Goal: Transaction & Acquisition: Purchase product/service

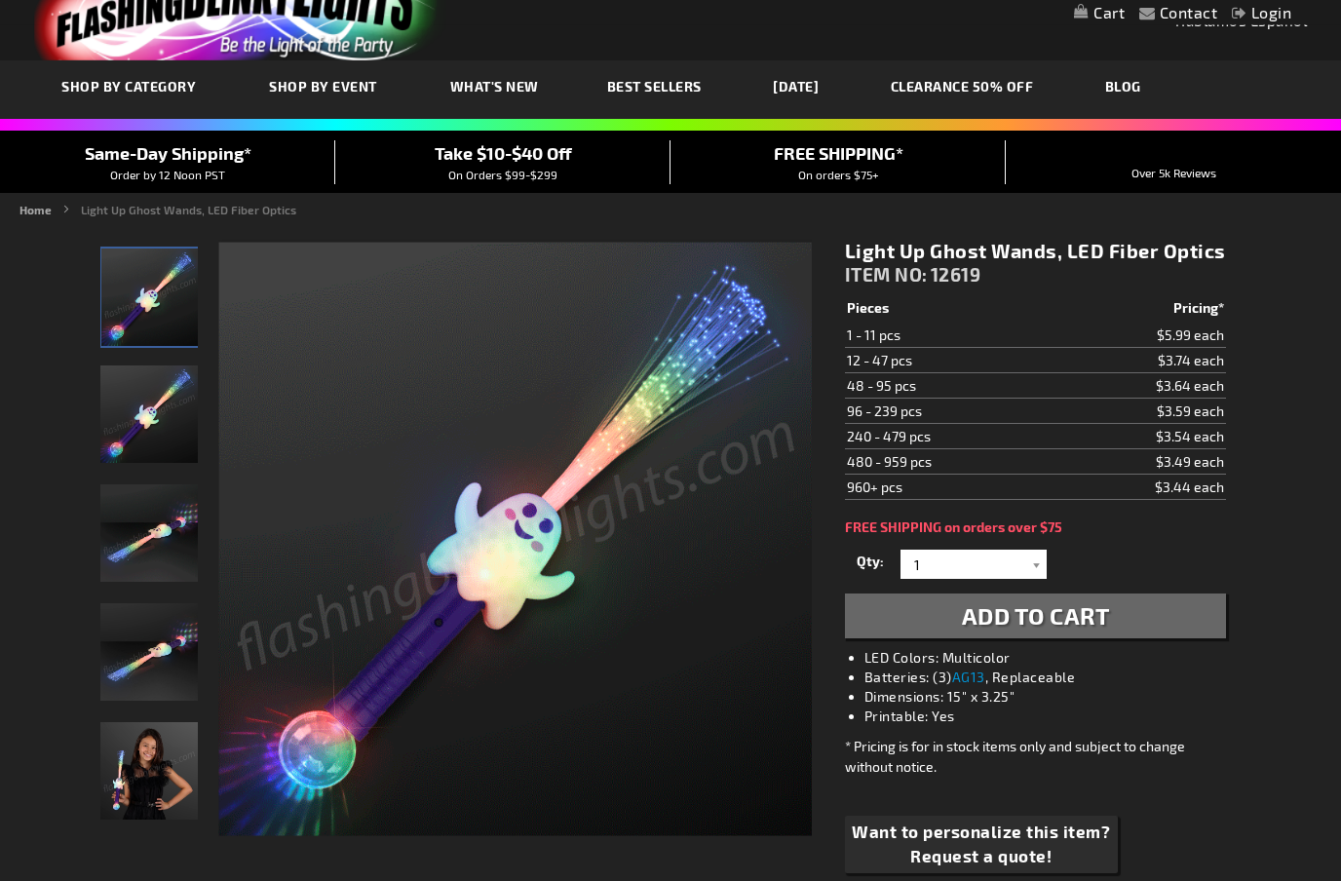
scroll to position [61, 0]
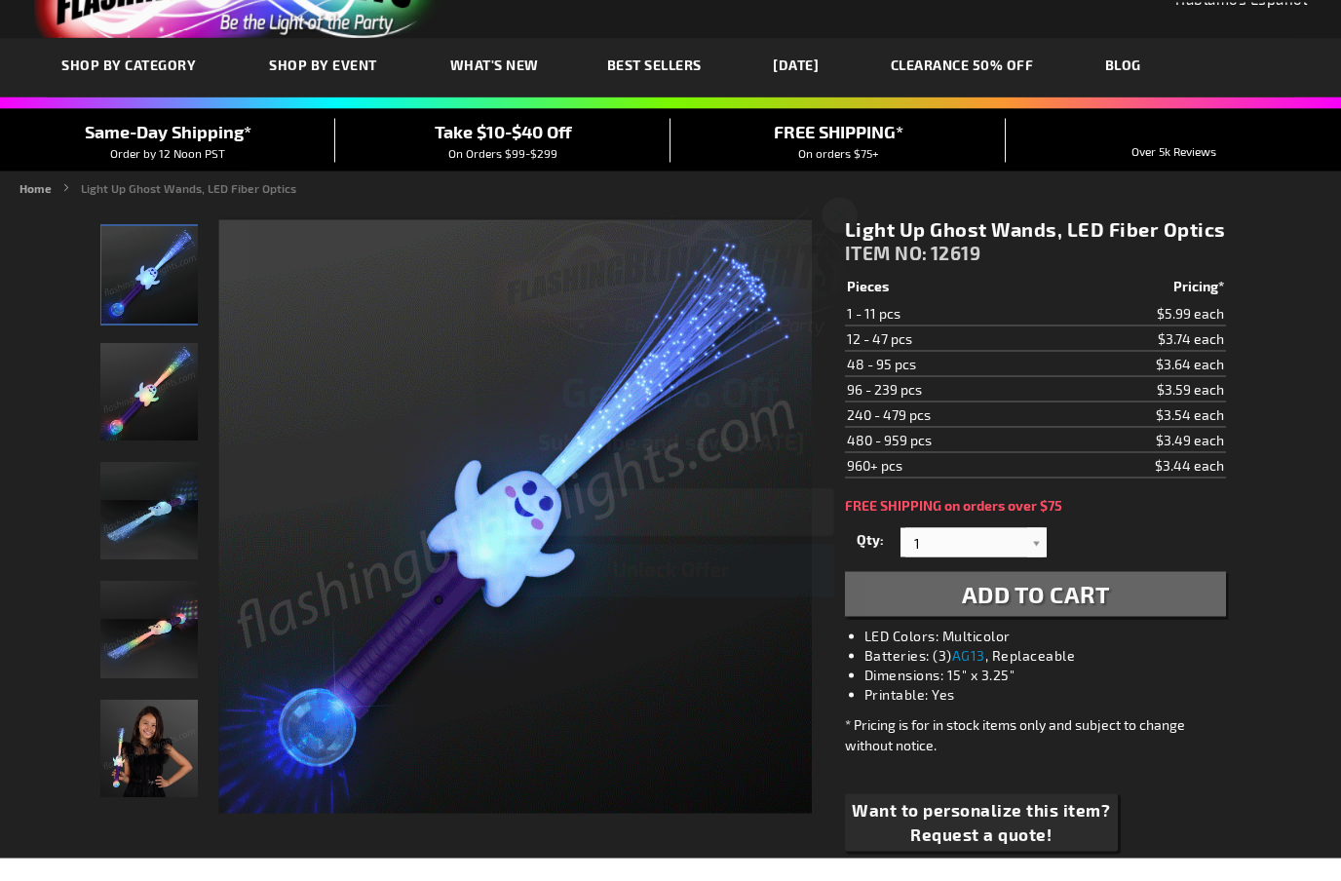
click at [839, 221] on circle "Close dialog" at bounding box center [839, 237] width 32 height 32
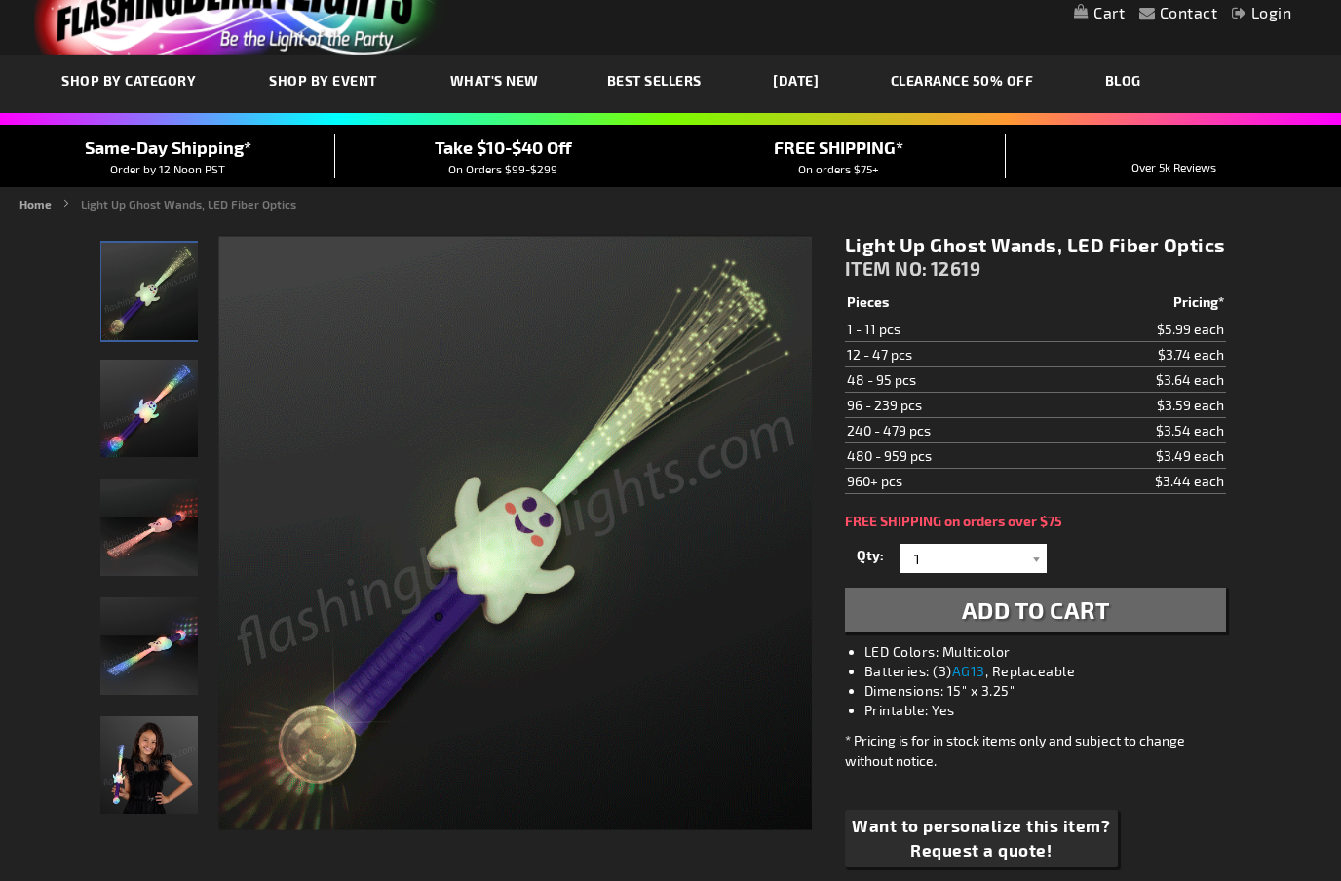
scroll to position [0, 0]
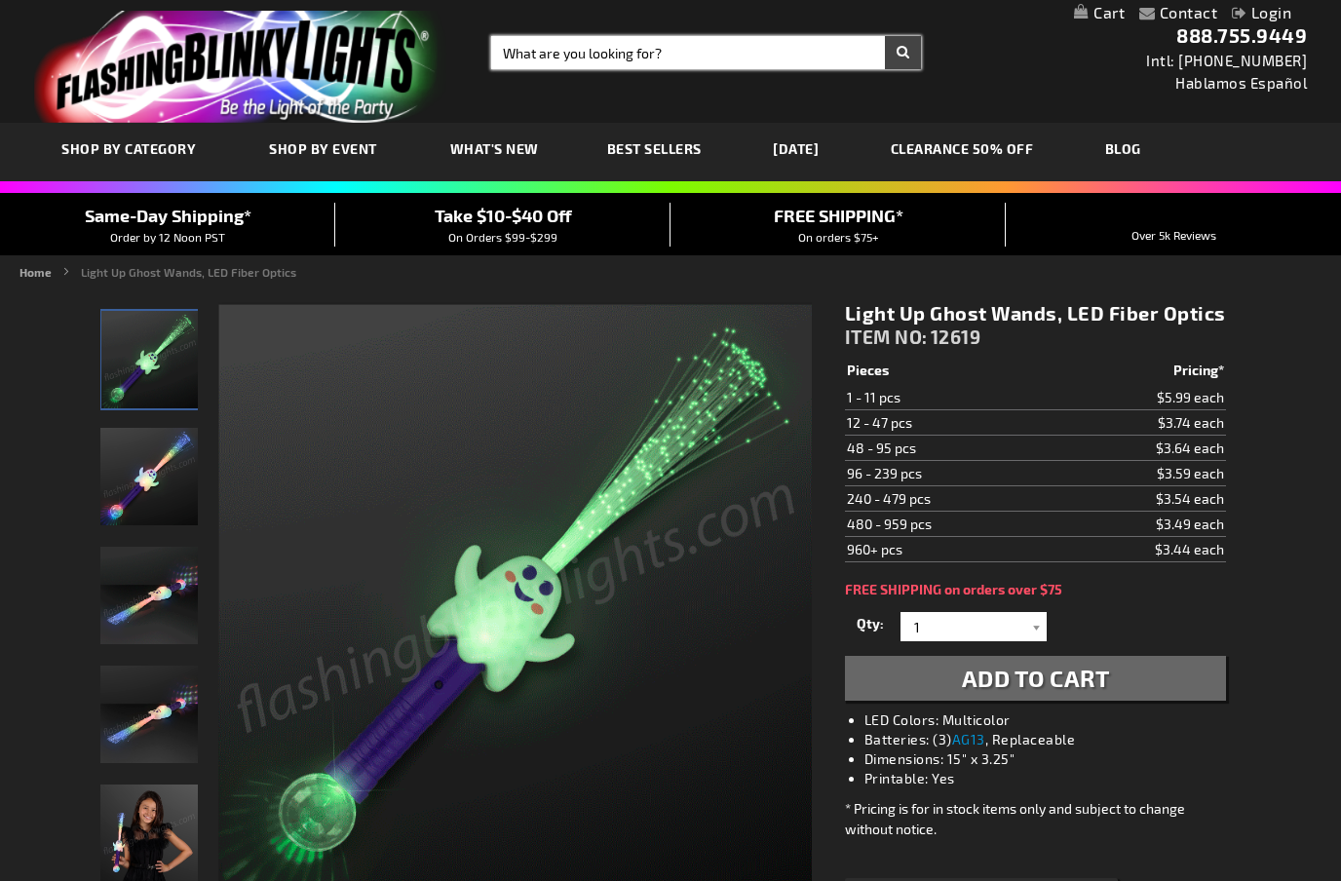
click at [596, 52] on input "Search" at bounding box center [706, 52] width 430 height 33
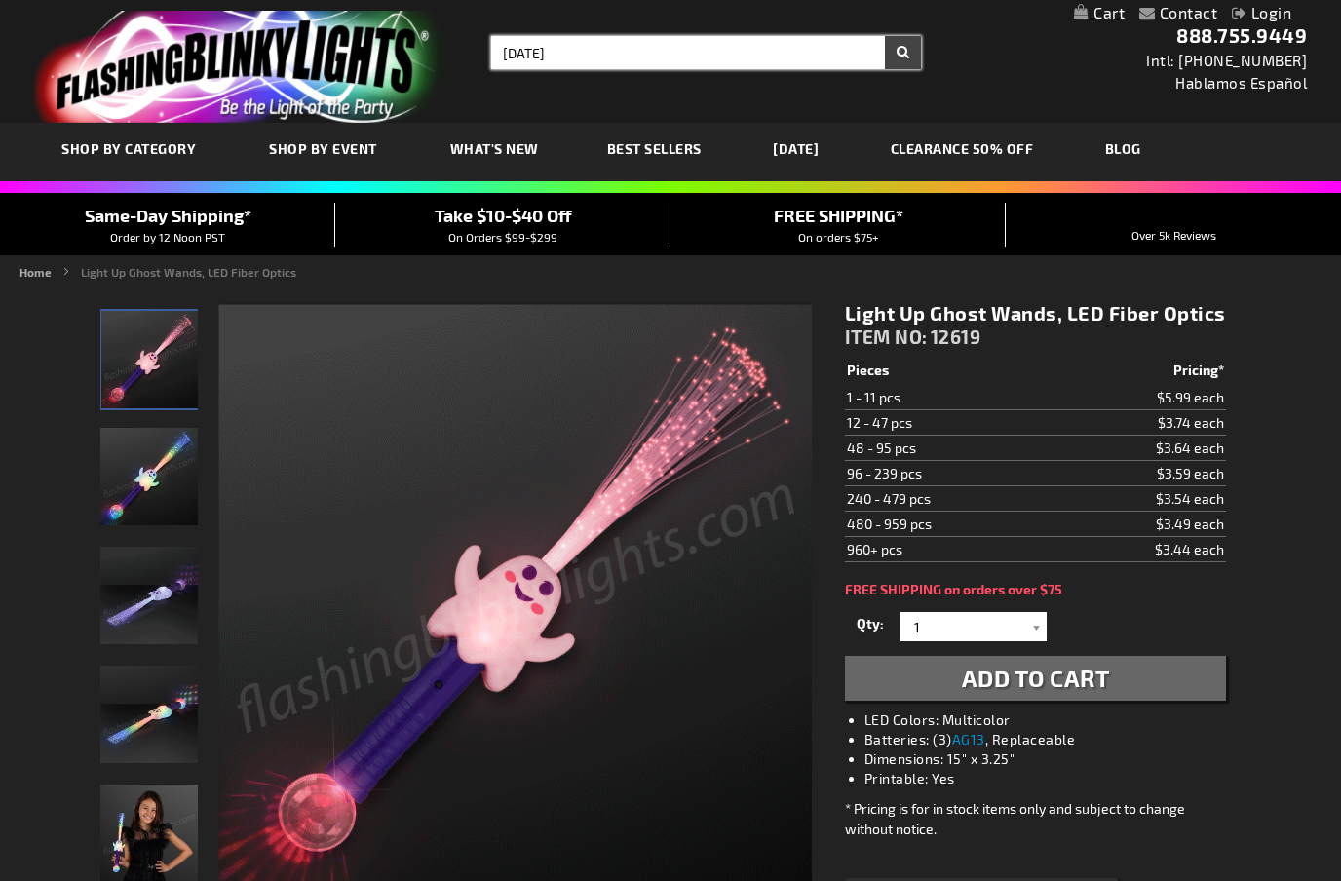
type input "Halloween"
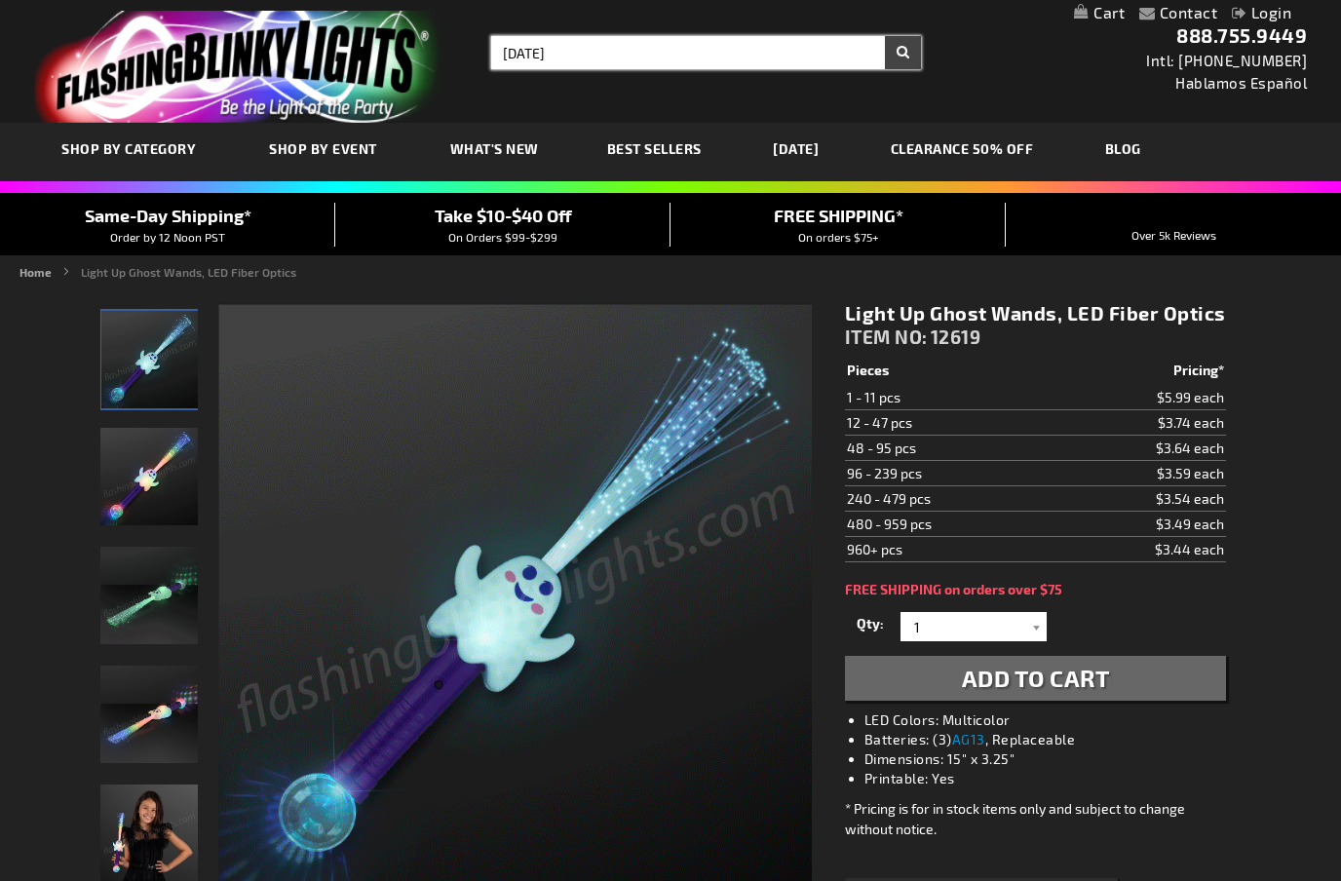
click at [902, 53] on button "Search" at bounding box center [903, 52] width 36 height 33
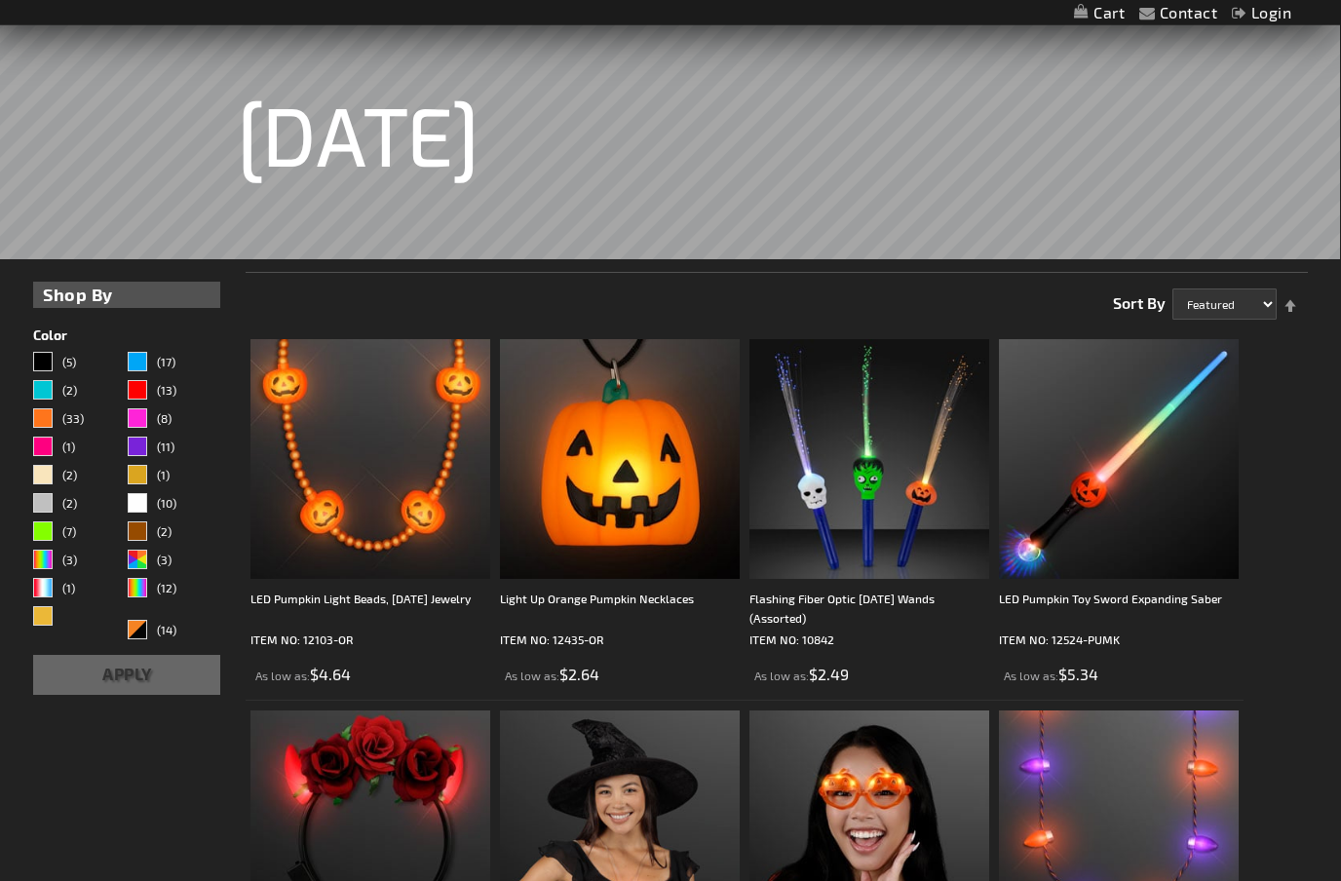
scroll to position [255, 0]
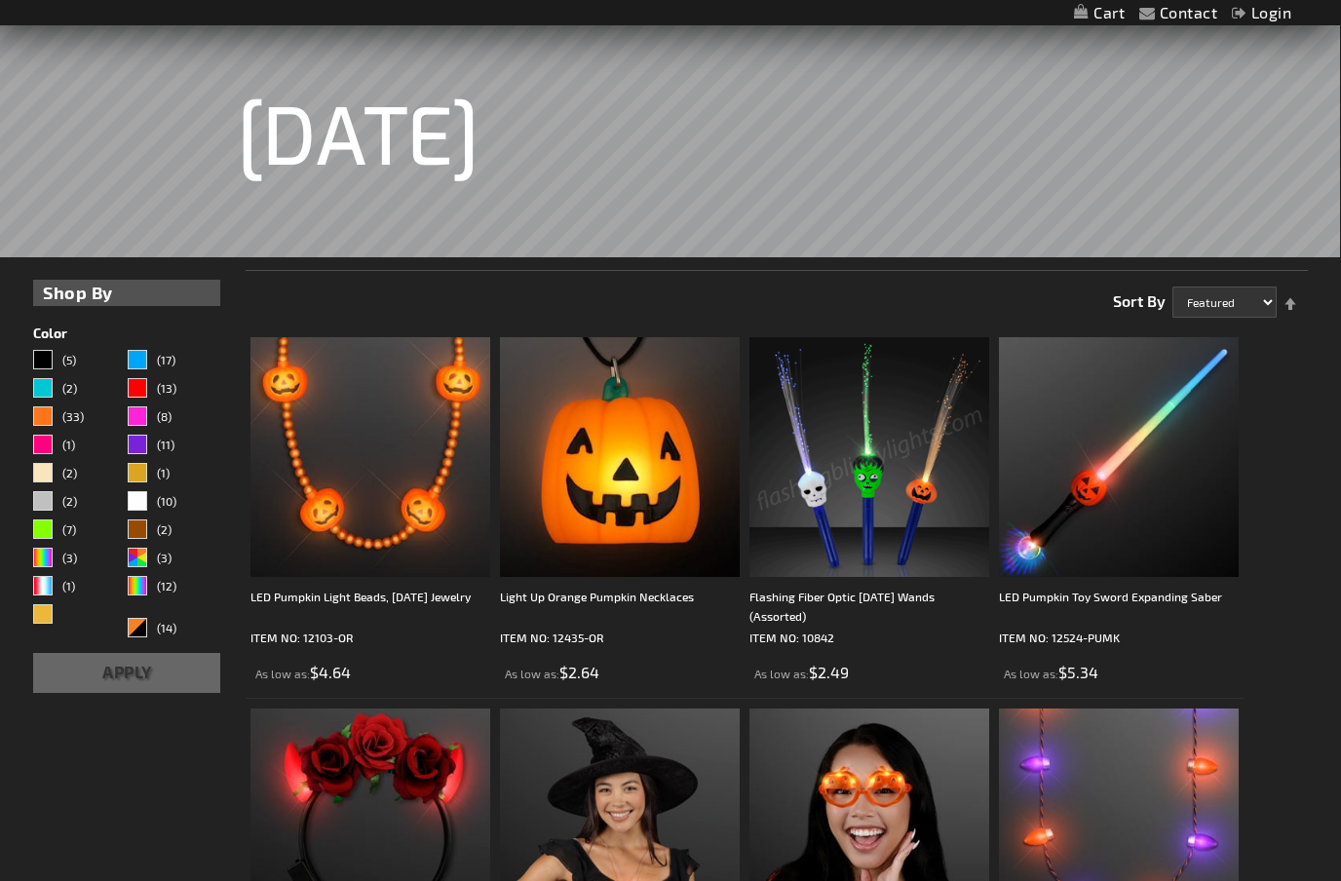
click at [878, 505] on img at bounding box center [869, 457] width 240 height 240
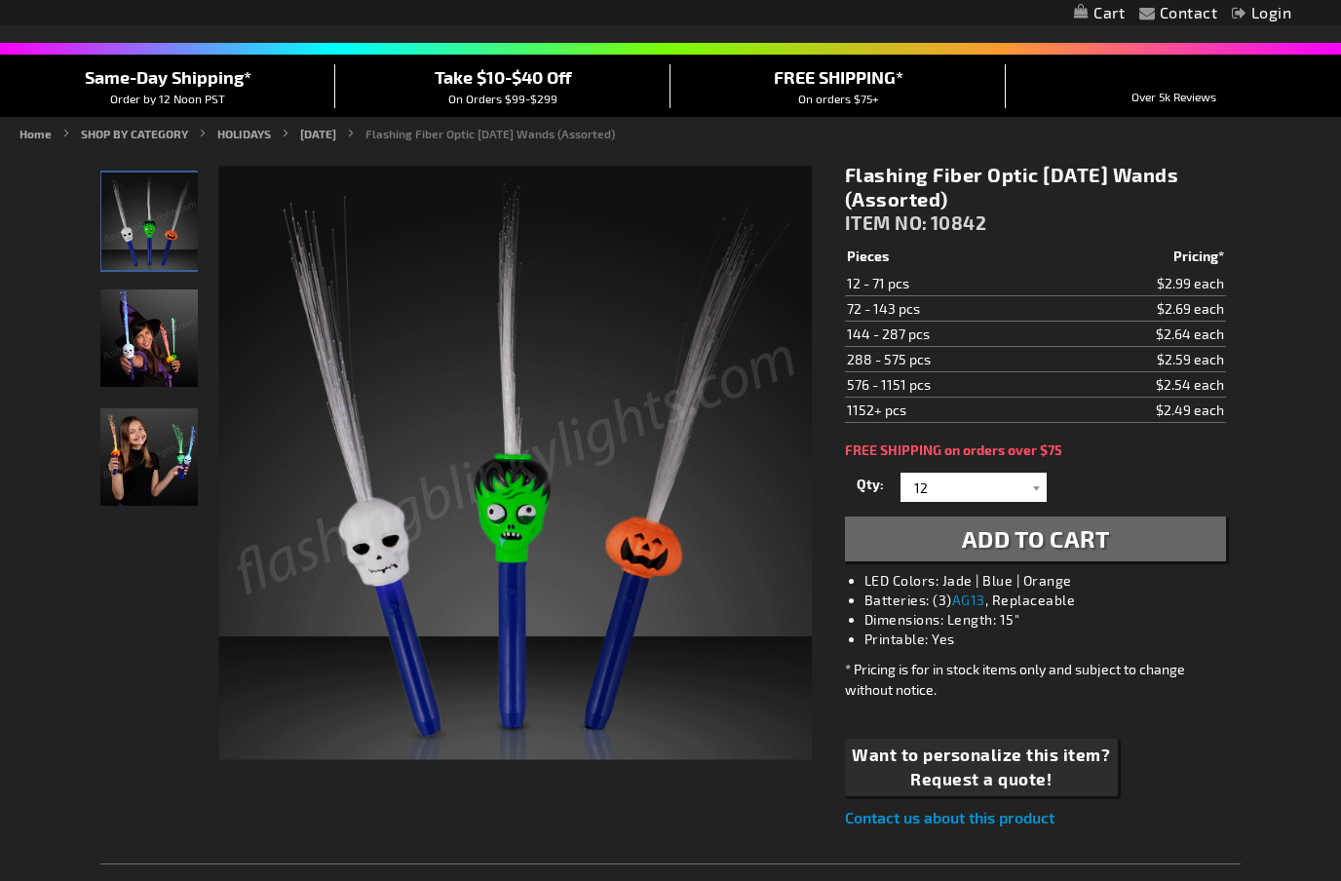
scroll to position [141, 0]
click at [1043, 487] on div at bounding box center [1036, 487] width 19 height 29
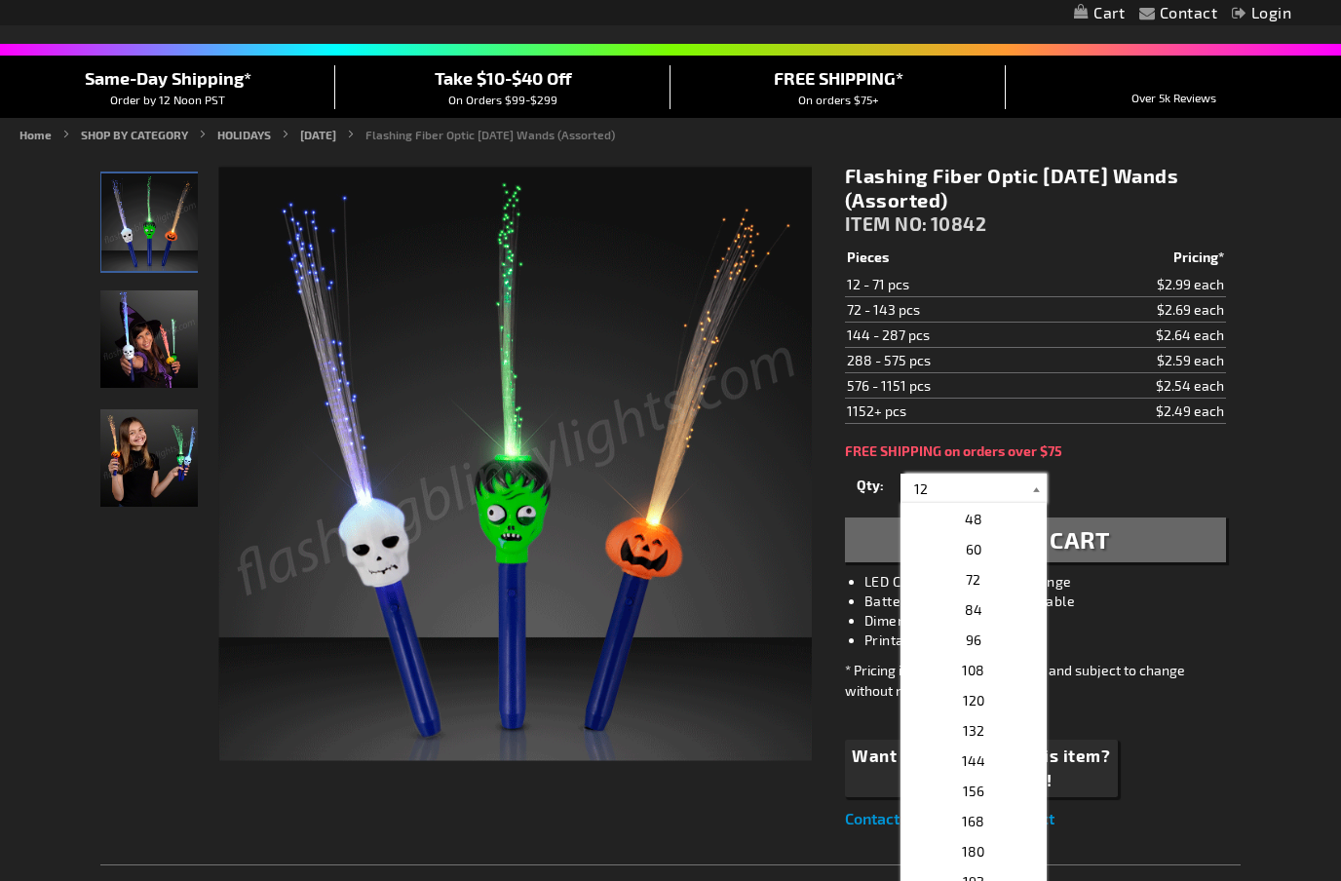
scroll to position [102, 0]
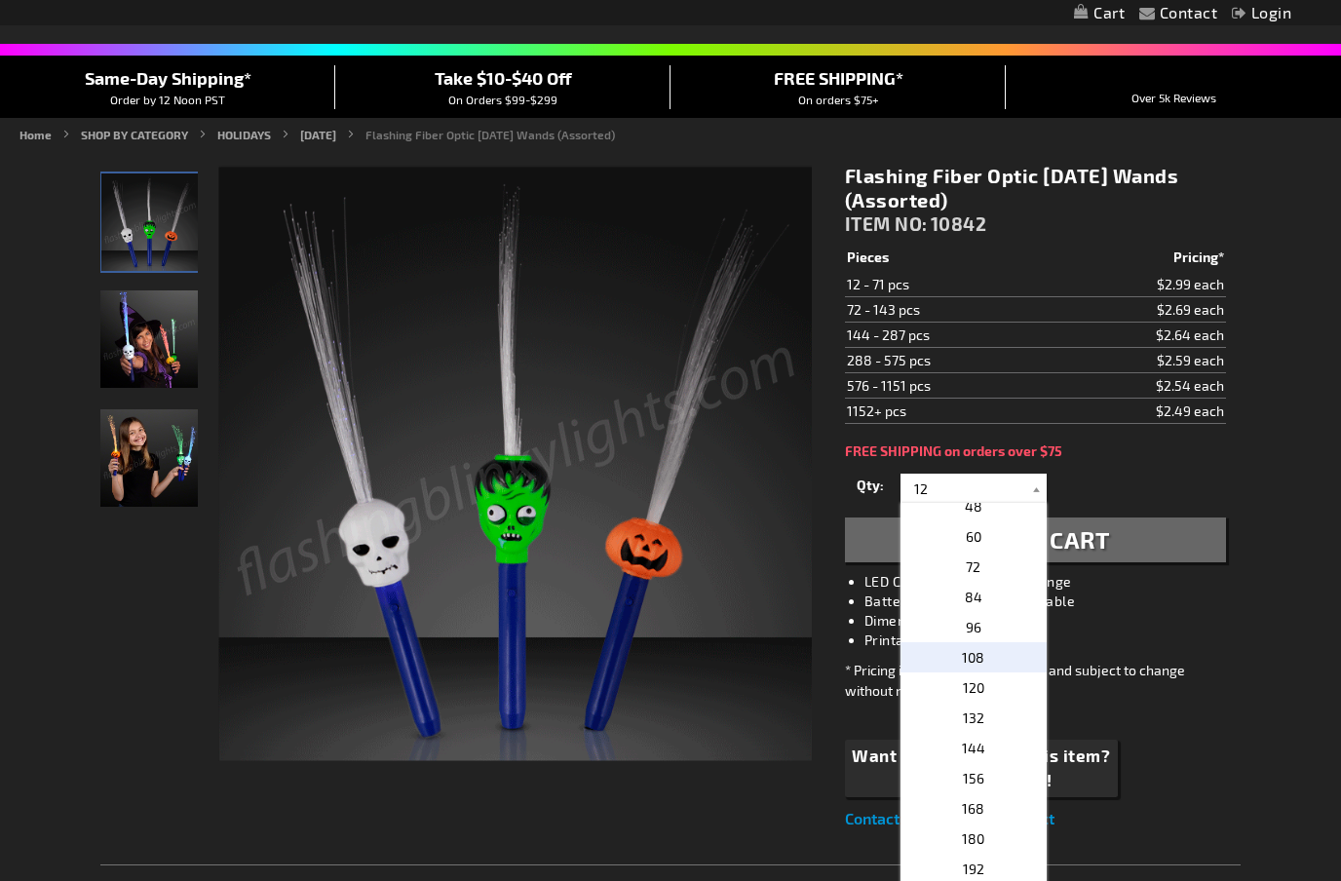
click at [996, 662] on p "108" at bounding box center [973, 657] width 146 height 30
type input "108"
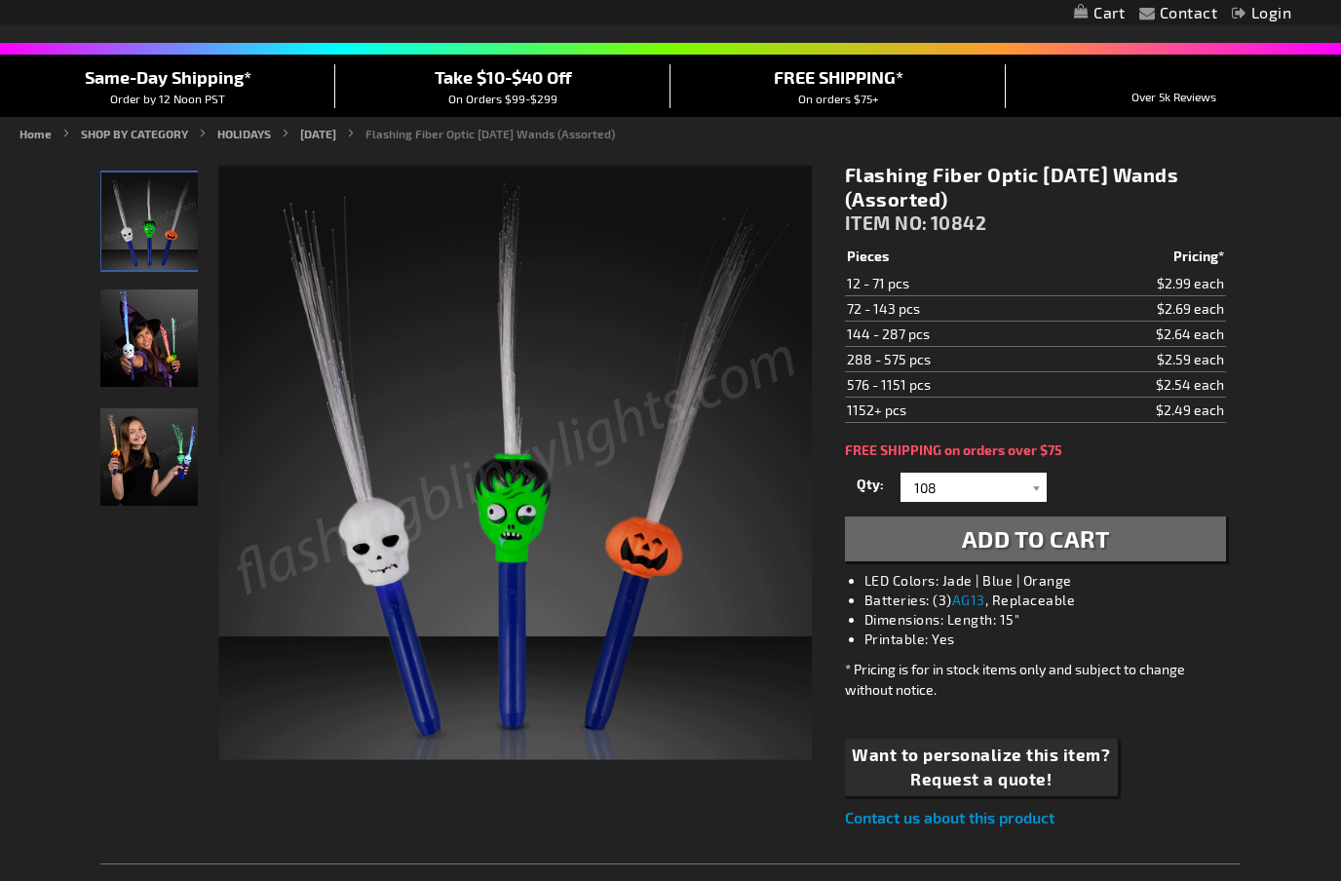
click at [1133, 547] on button "Add to Cart" at bounding box center [1035, 539] width 381 height 45
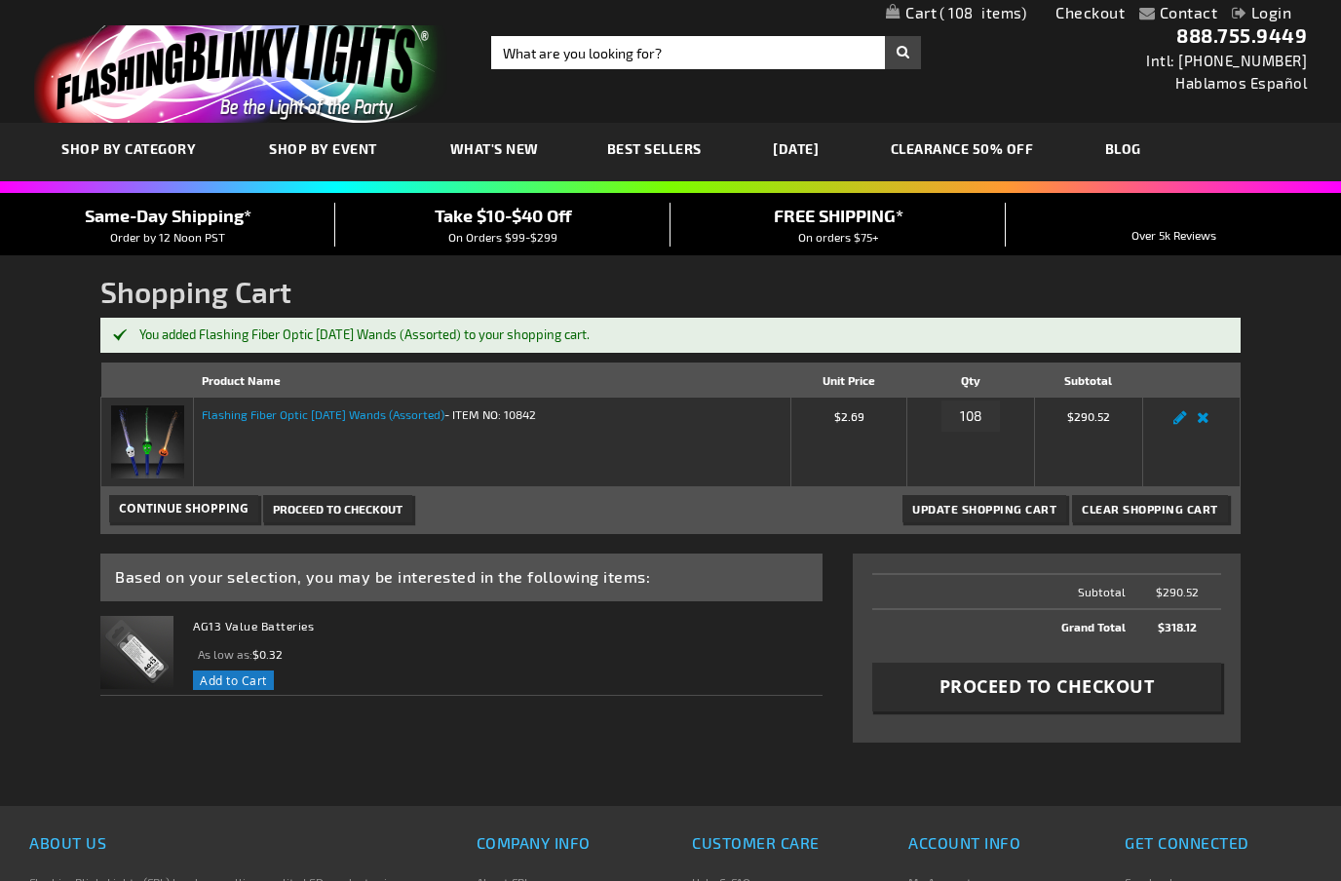
click at [369, 419] on link "Flashing Fiber Optic [DATE] Wands (Assorted)" at bounding box center [323, 414] width 243 height 14
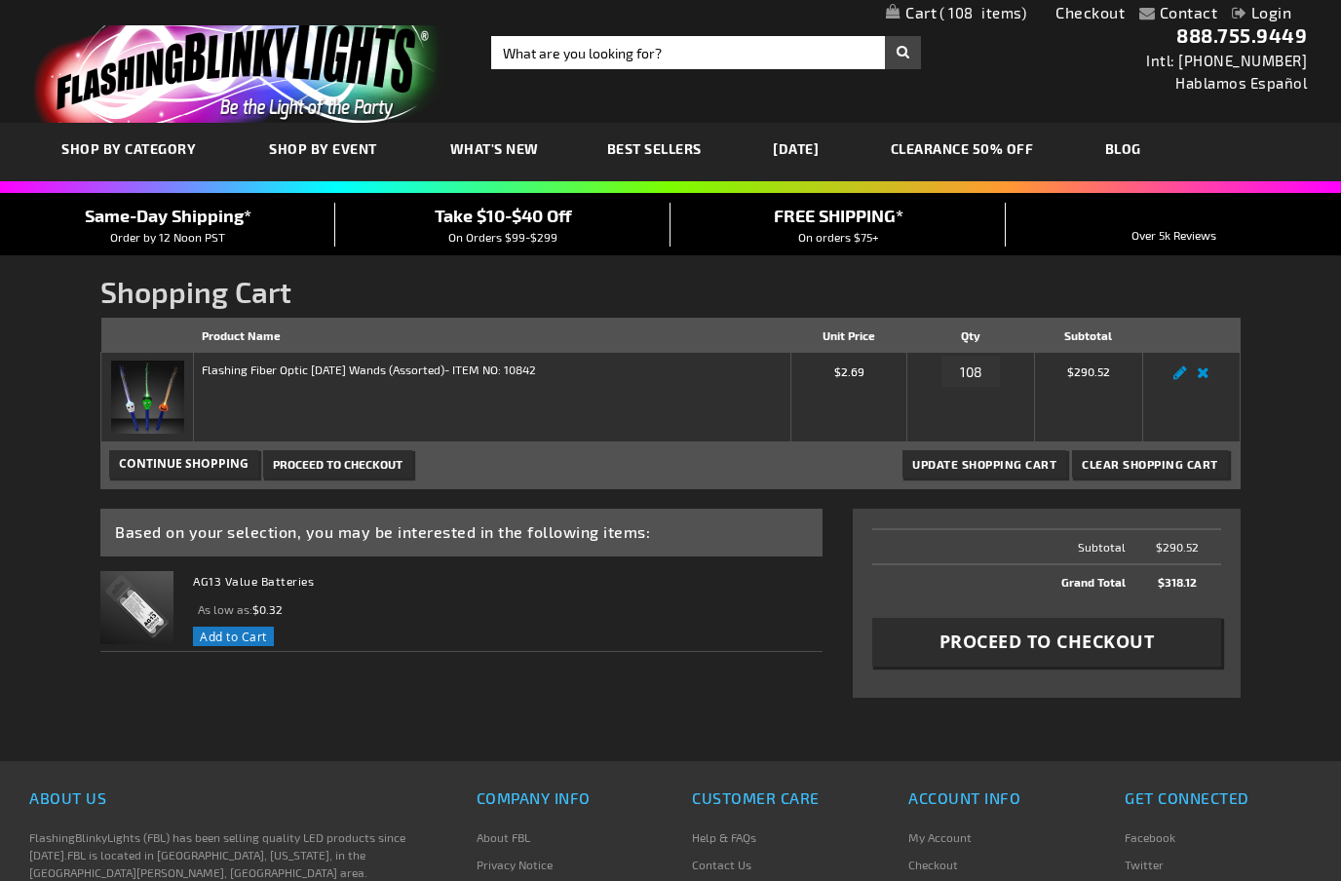
click at [519, 223] on span "Take $10-$40 Off" at bounding box center [503, 215] width 137 height 21
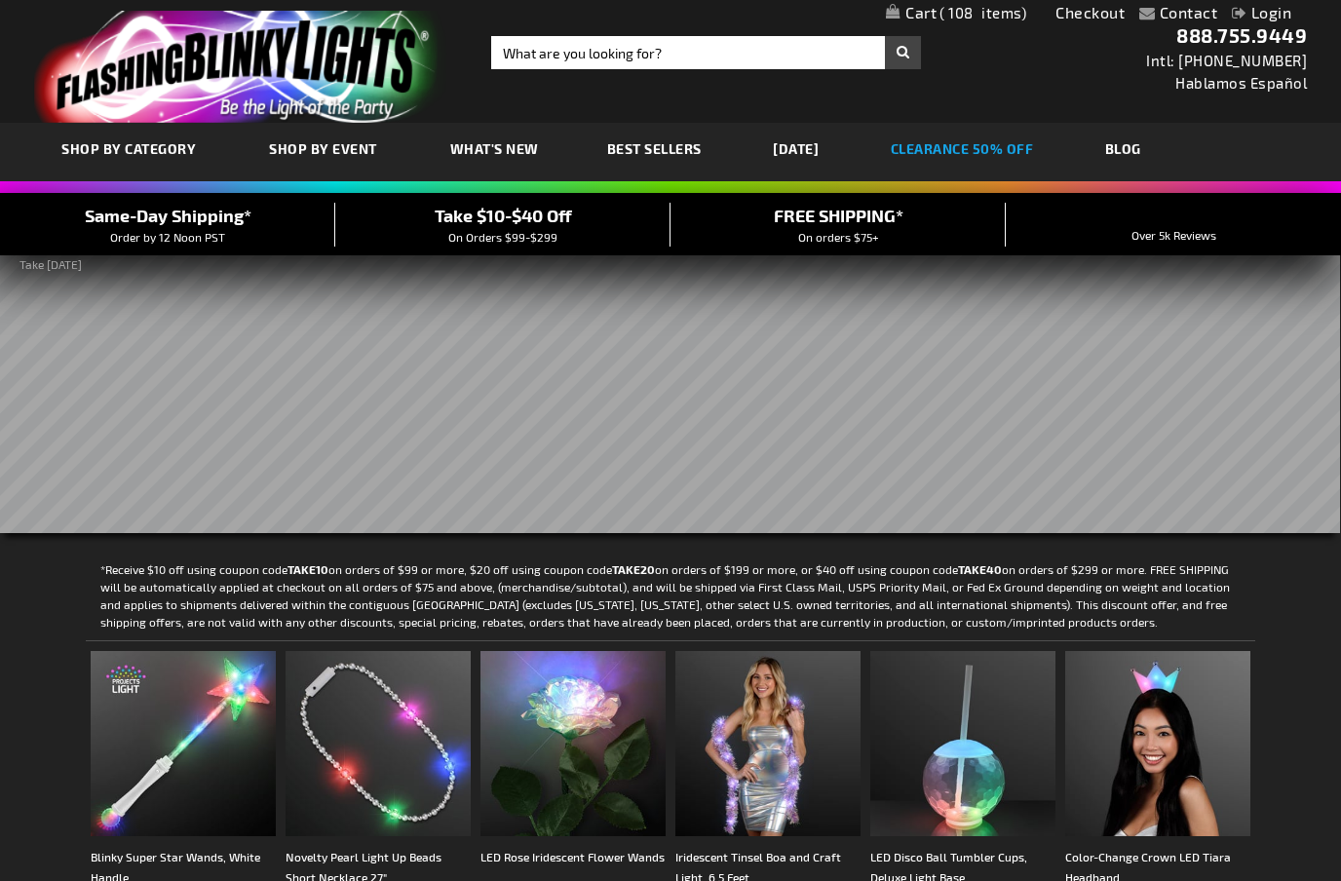
click at [1023, 145] on link "CLEARANCE 50% OFF" at bounding box center [962, 148] width 172 height 65
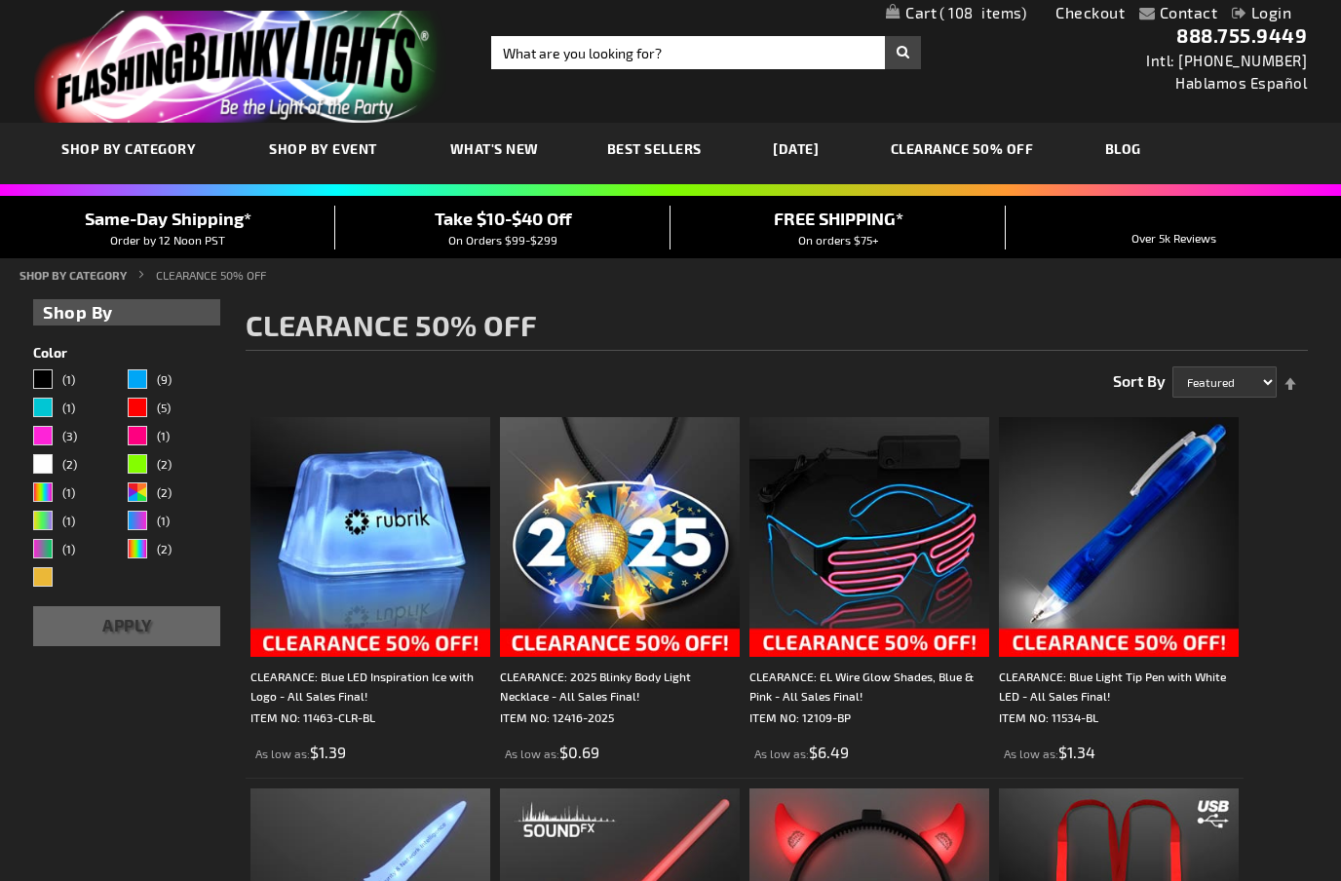
click at [809, 149] on link "[DATE]" at bounding box center [795, 148] width 75 height 65
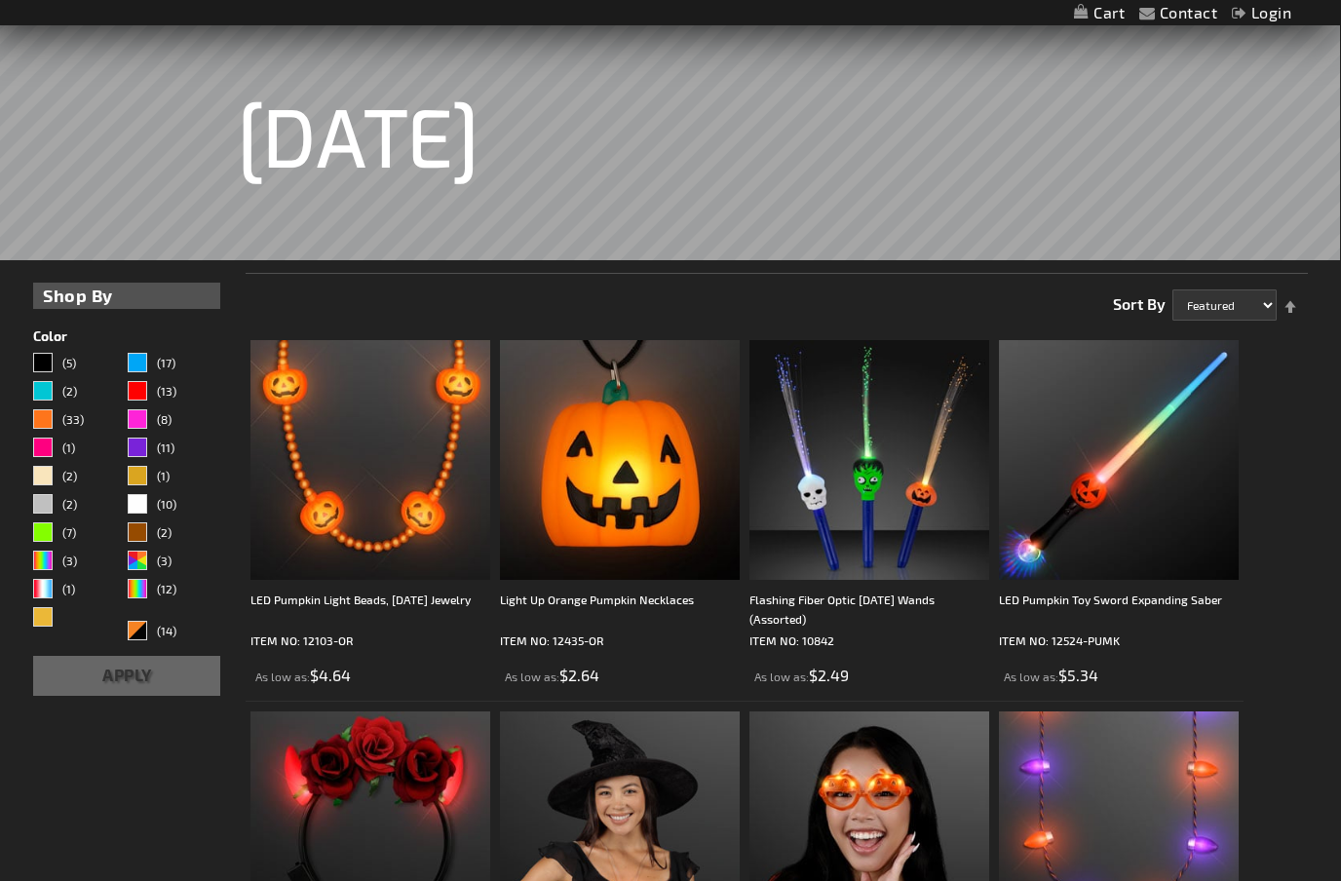
scroll to position [233, 0]
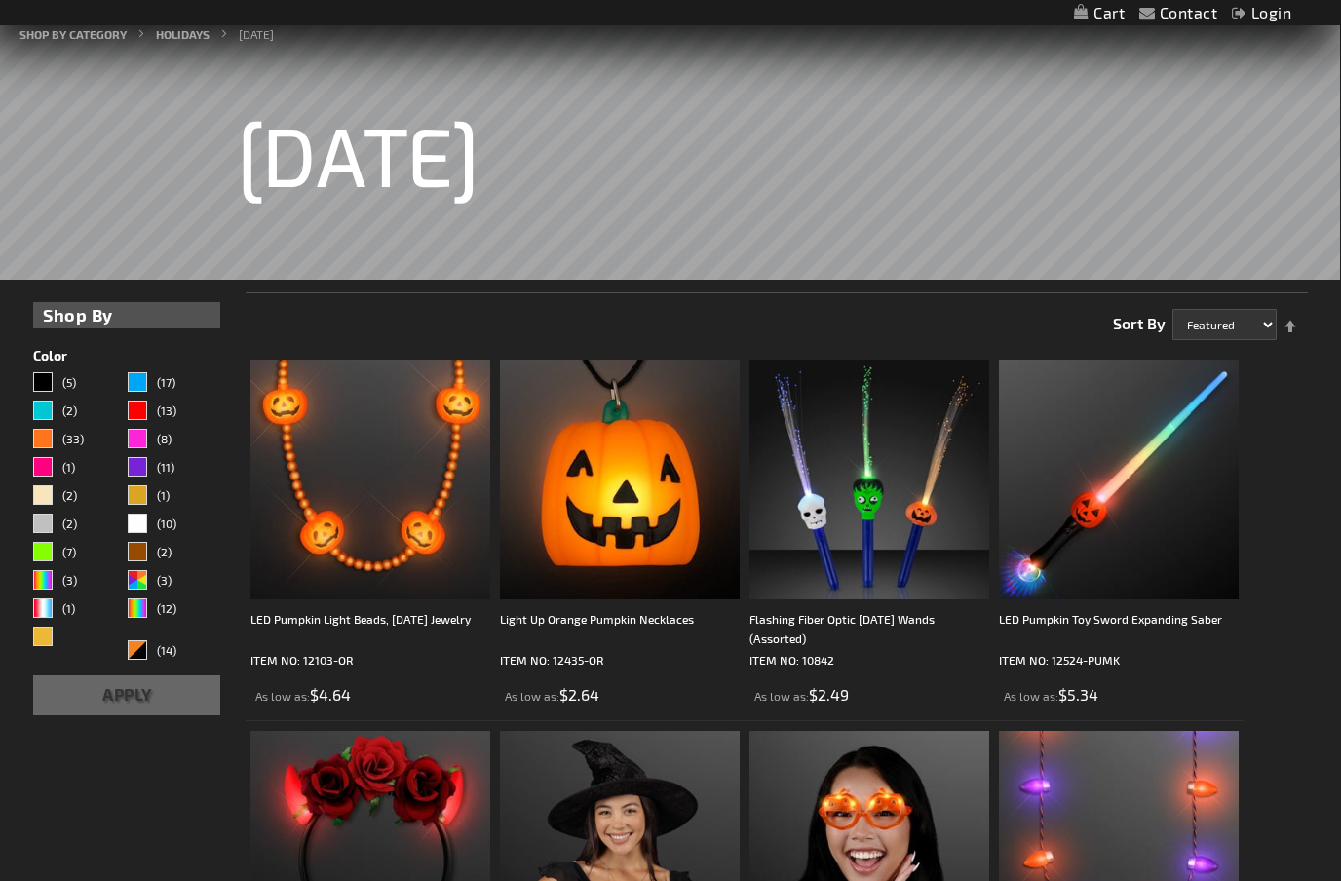
click at [1230, 325] on select "Featured Name Price Best Sellers" at bounding box center [1224, 324] width 104 height 31
select select "price"
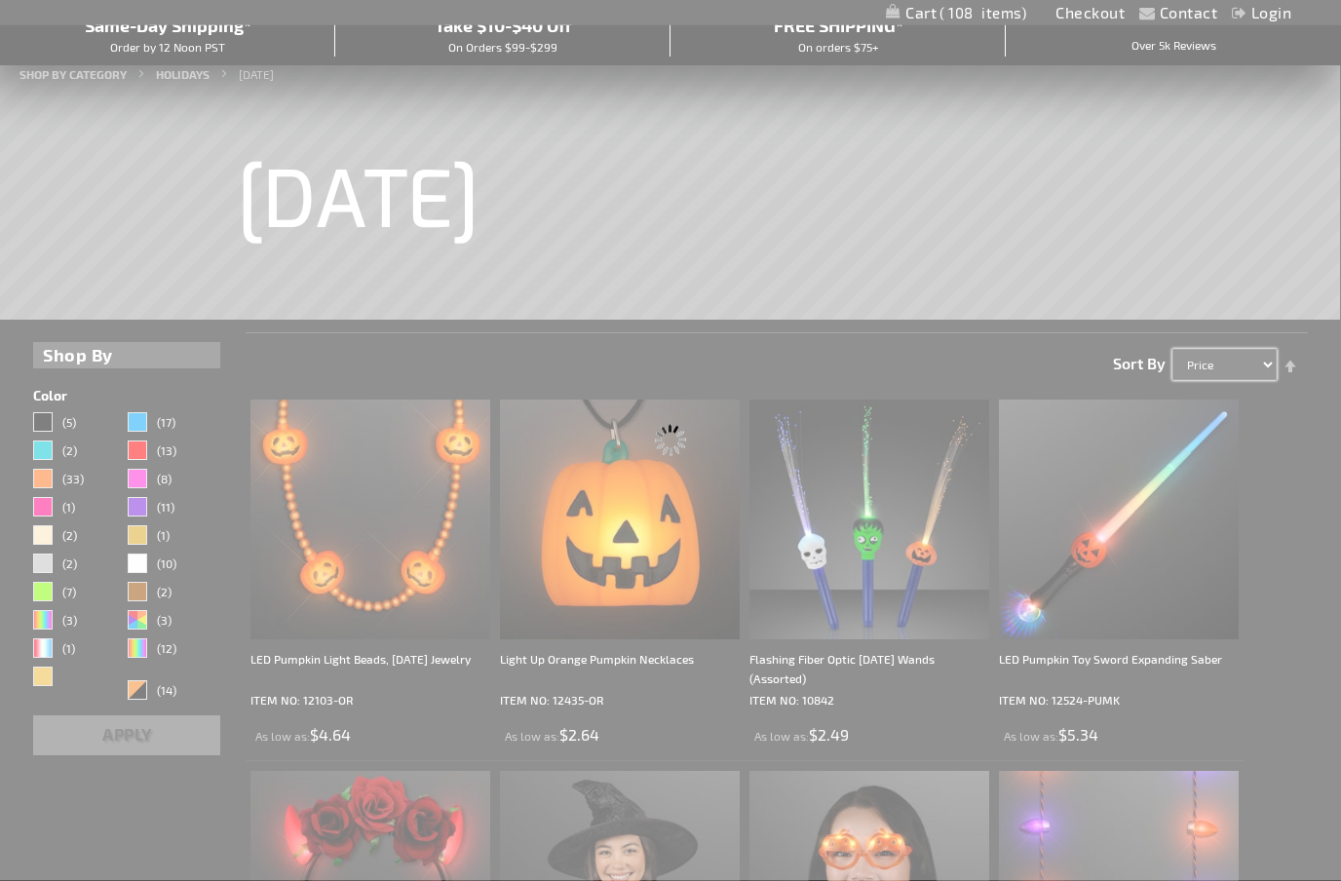
scroll to position [0, 0]
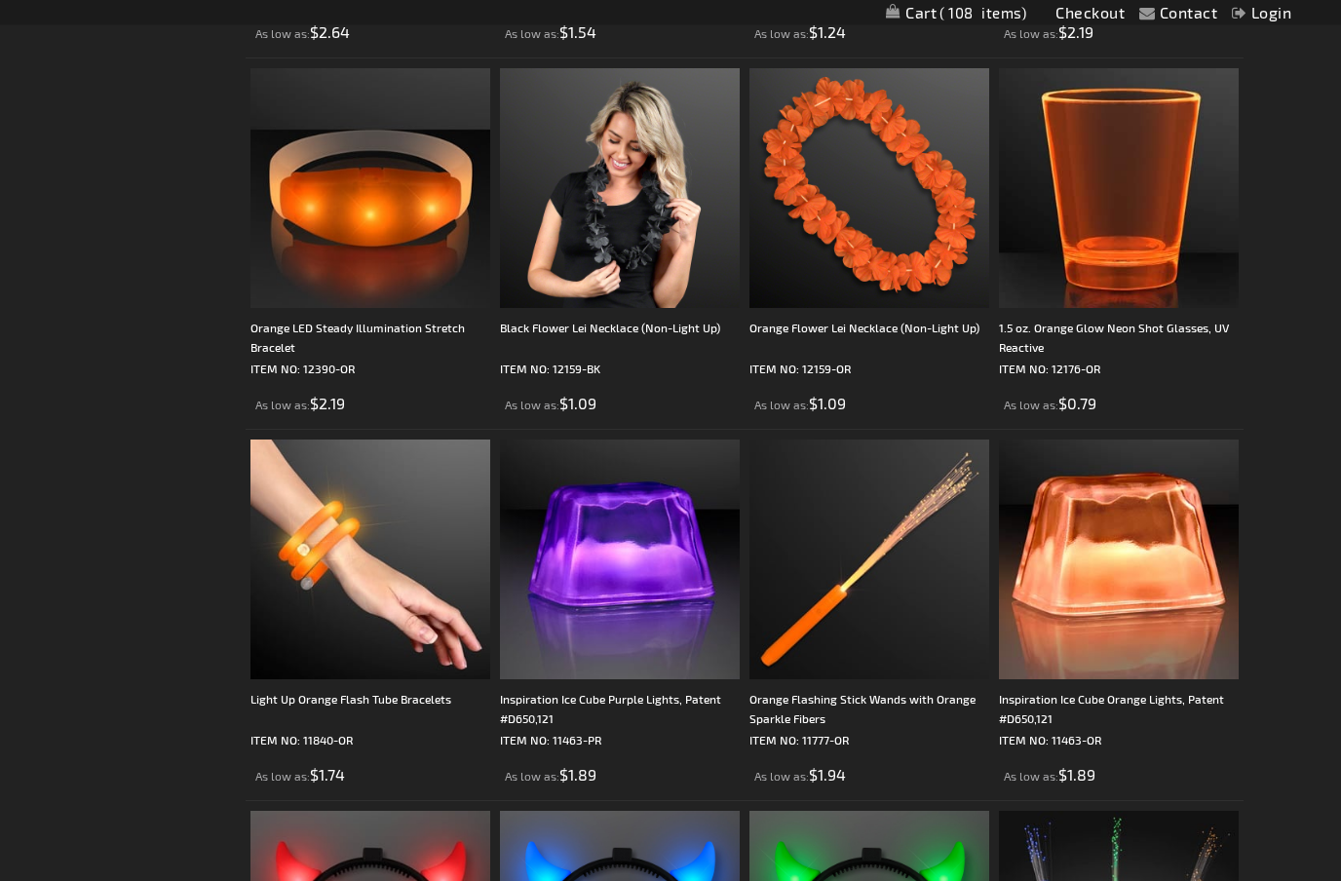
scroll to position [3123, 0]
click at [906, 575] on img at bounding box center [869, 560] width 240 height 240
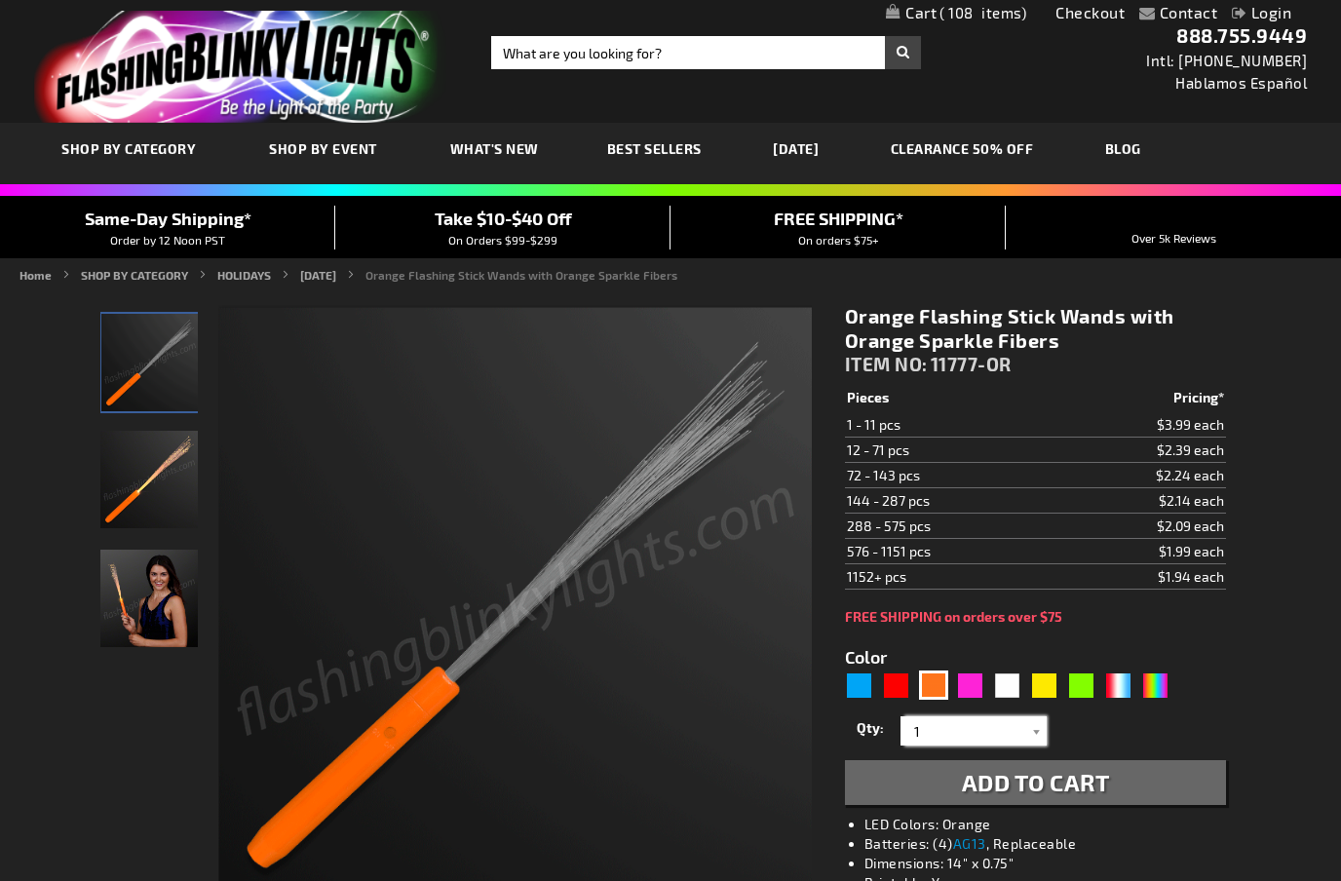
click at [1011, 735] on input "1" at bounding box center [975, 730] width 141 height 29
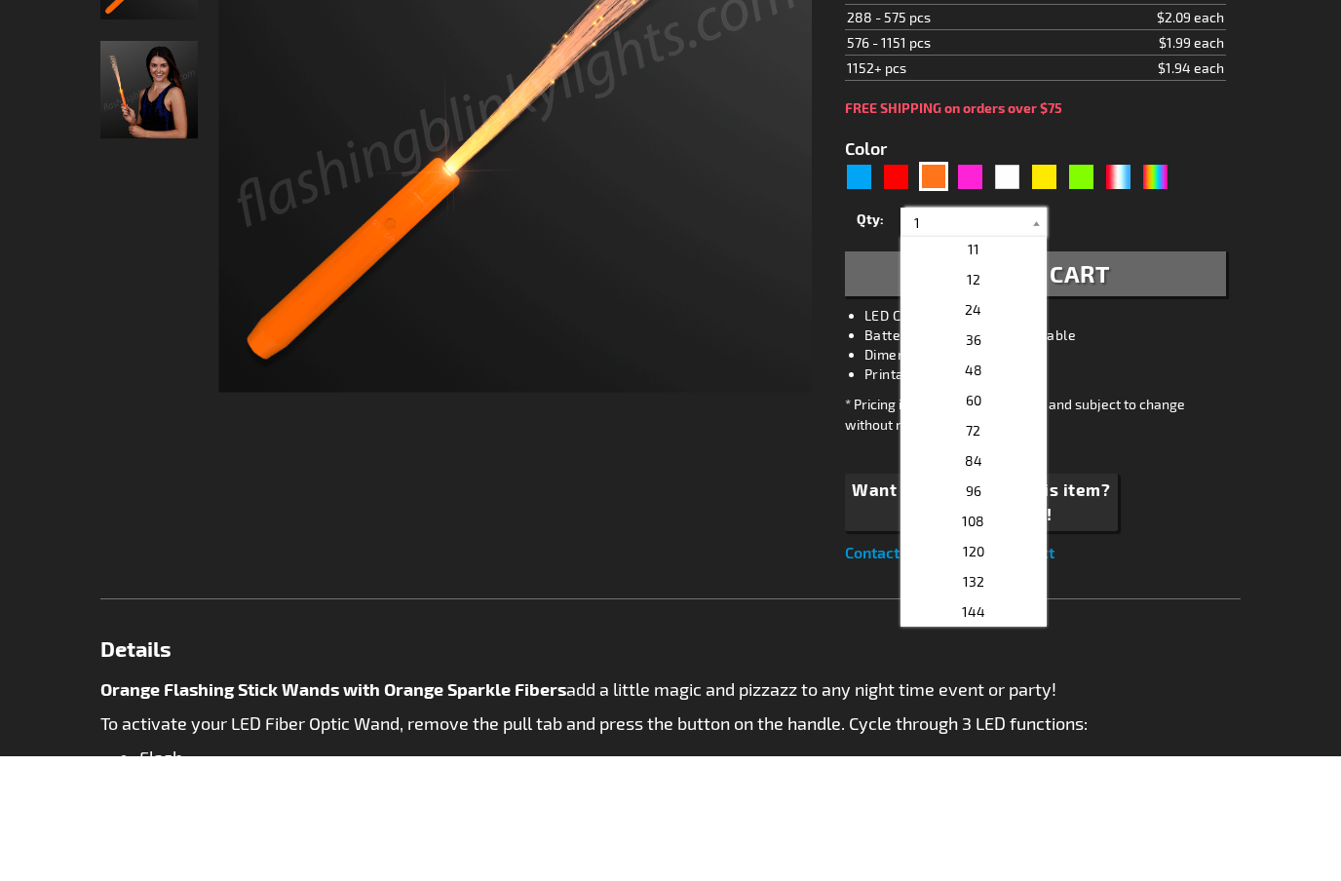
scroll to position [309, 0]
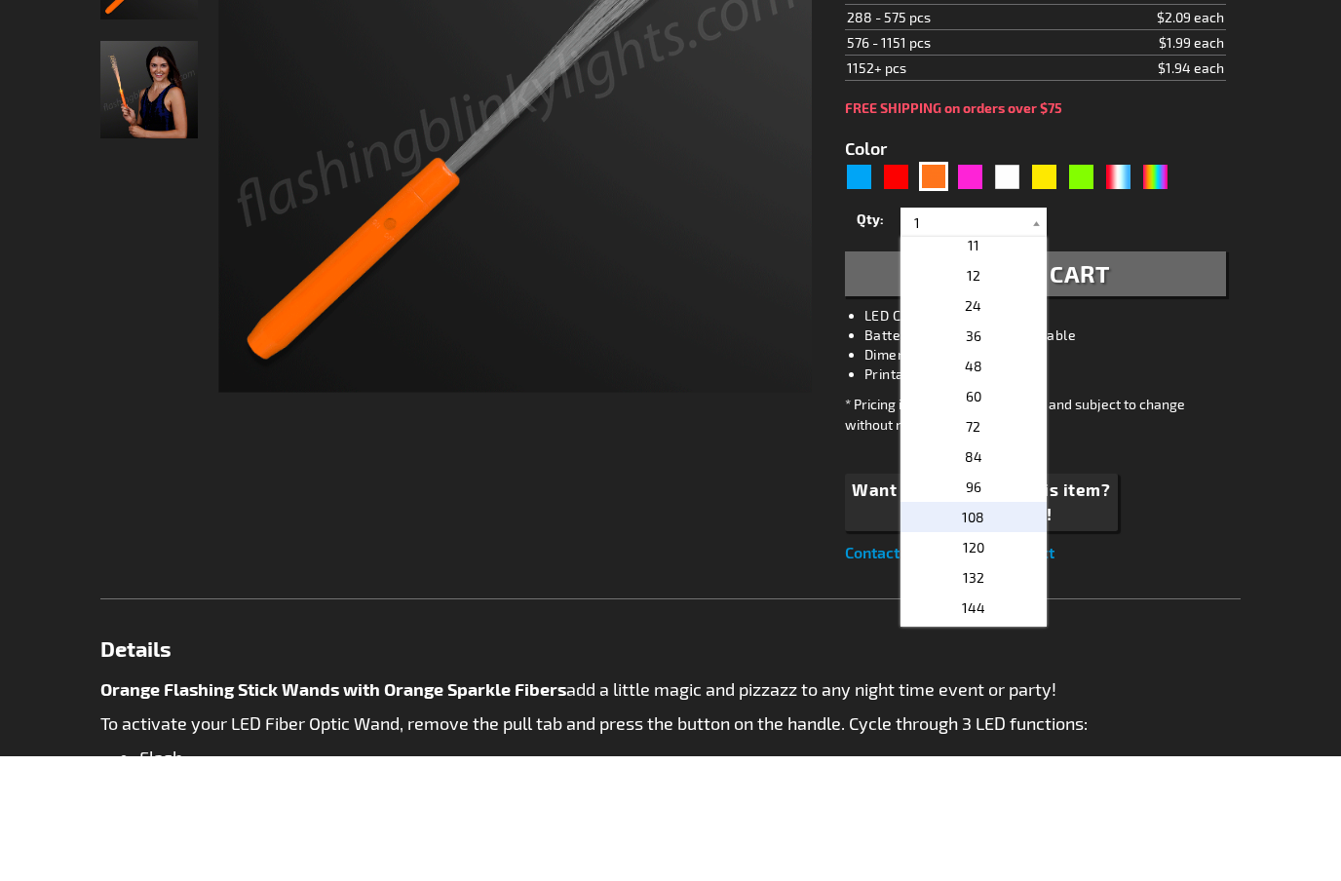
click at [992, 627] on p "108" at bounding box center [973, 642] width 146 height 30
type input "108"
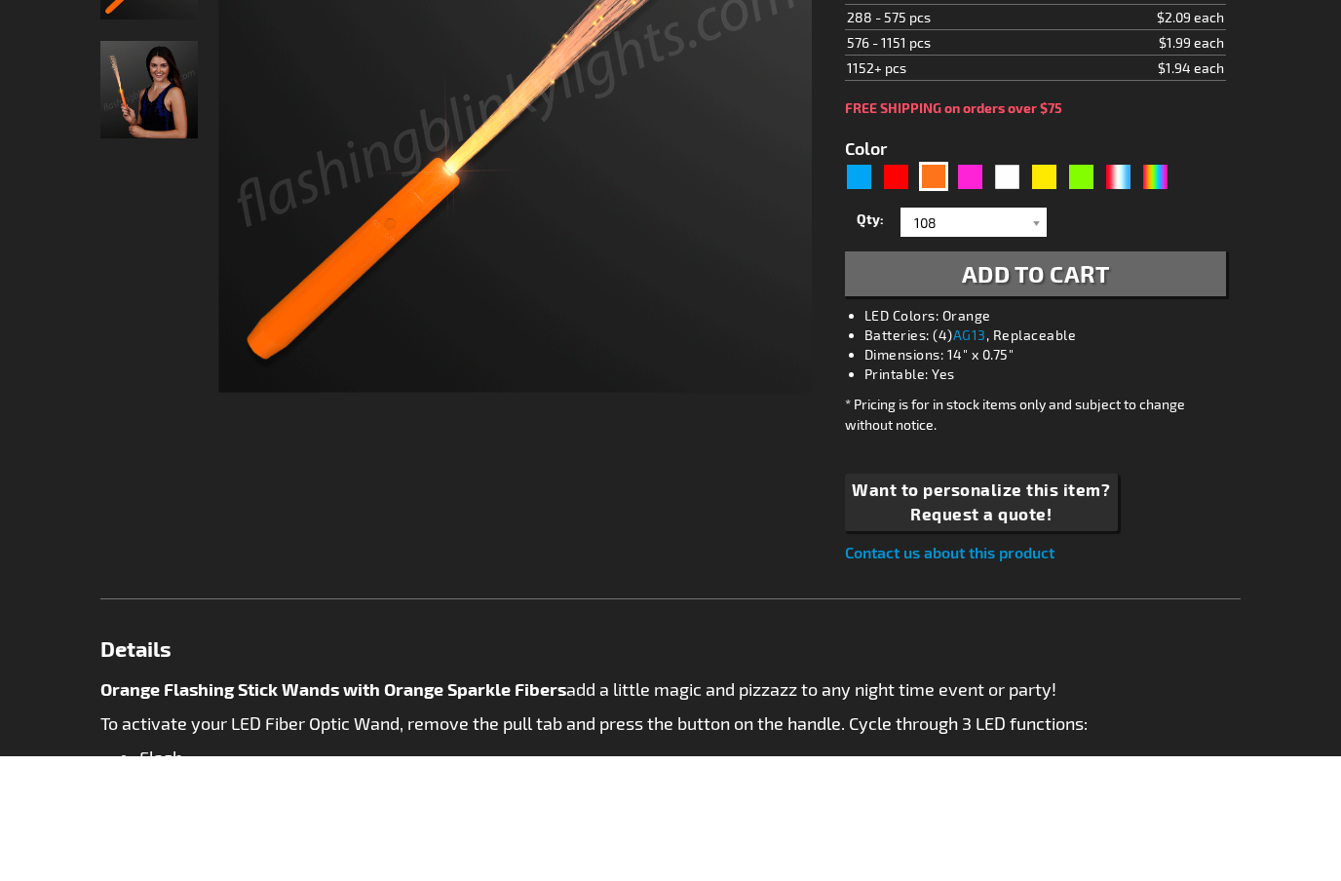
scroll to position [509, 0]
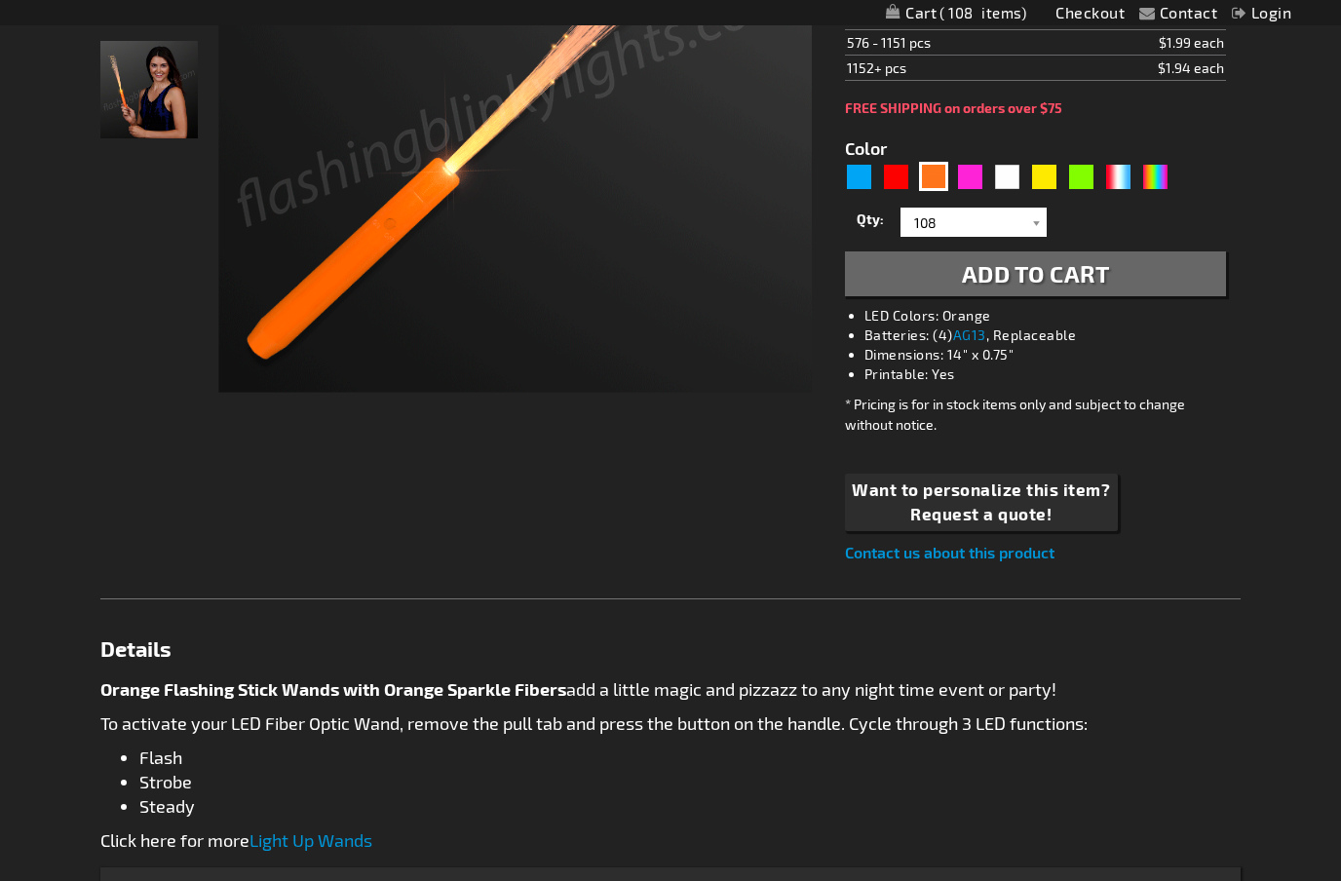
click at [1098, 269] on span "Add to Cart" at bounding box center [1036, 273] width 148 height 28
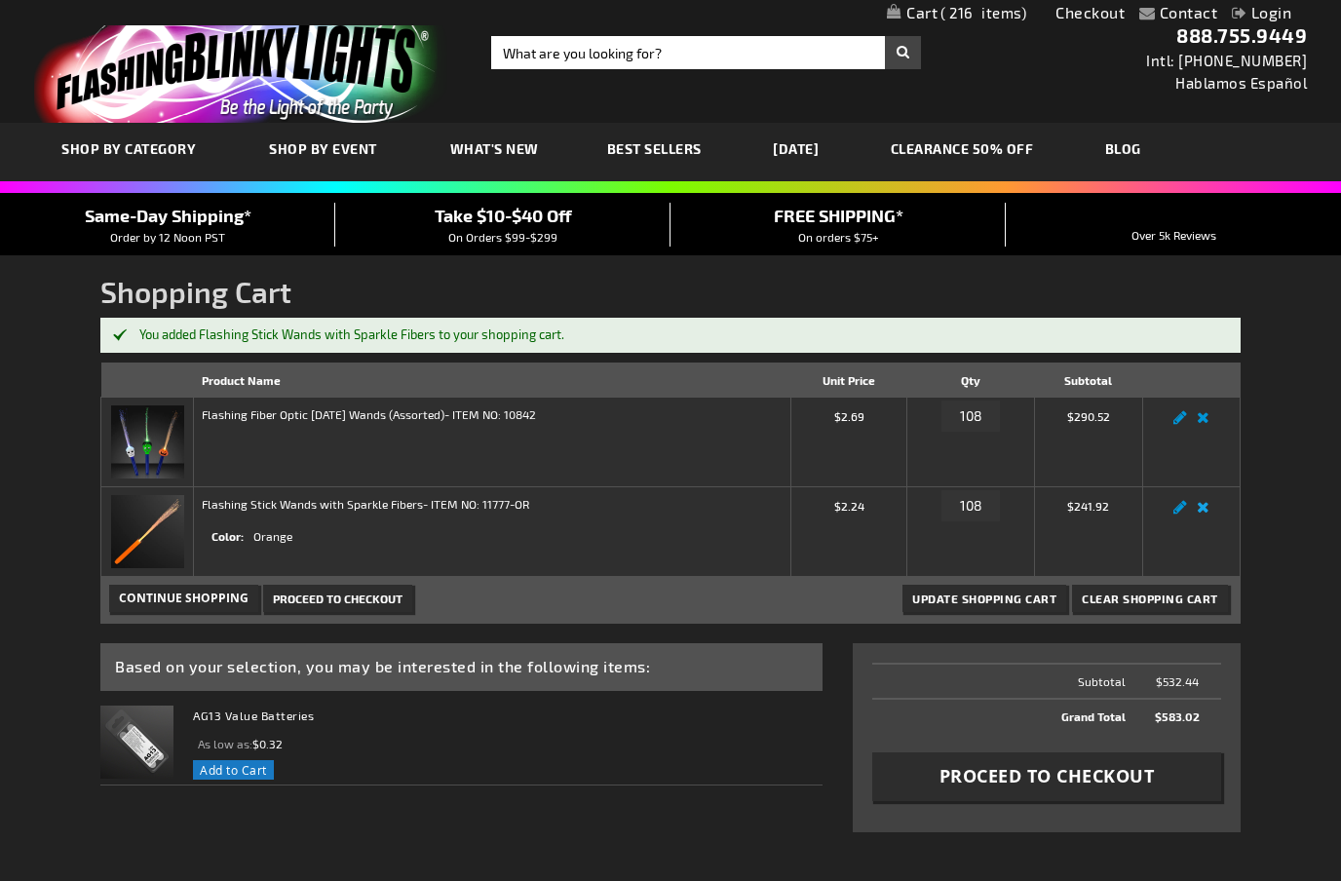
click at [1203, 513] on link "Remove item" at bounding box center [1203, 513] width 22 height 0
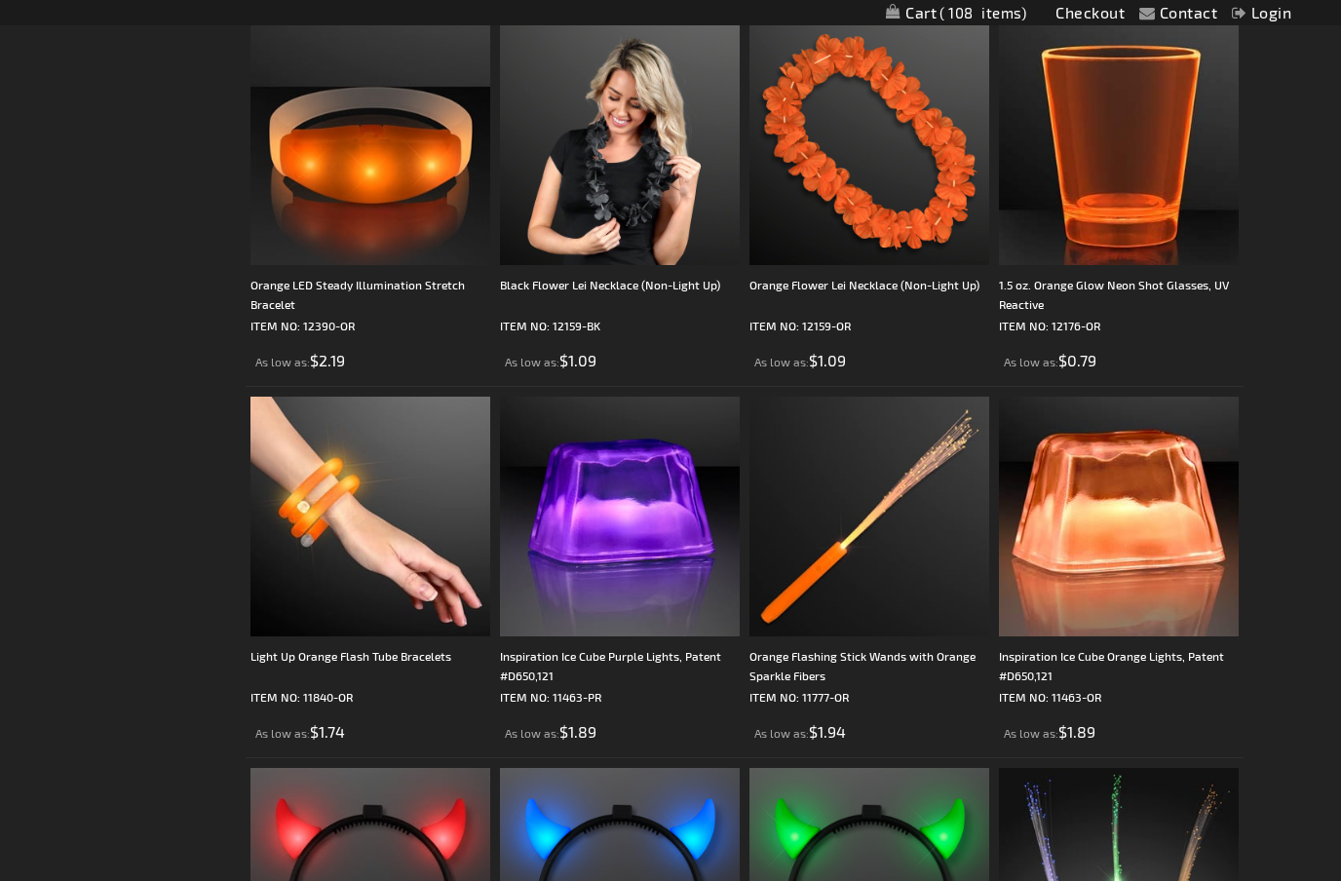
scroll to position [3165, 0]
click at [888, 533] on img at bounding box center [869, 518] width 240 height 240
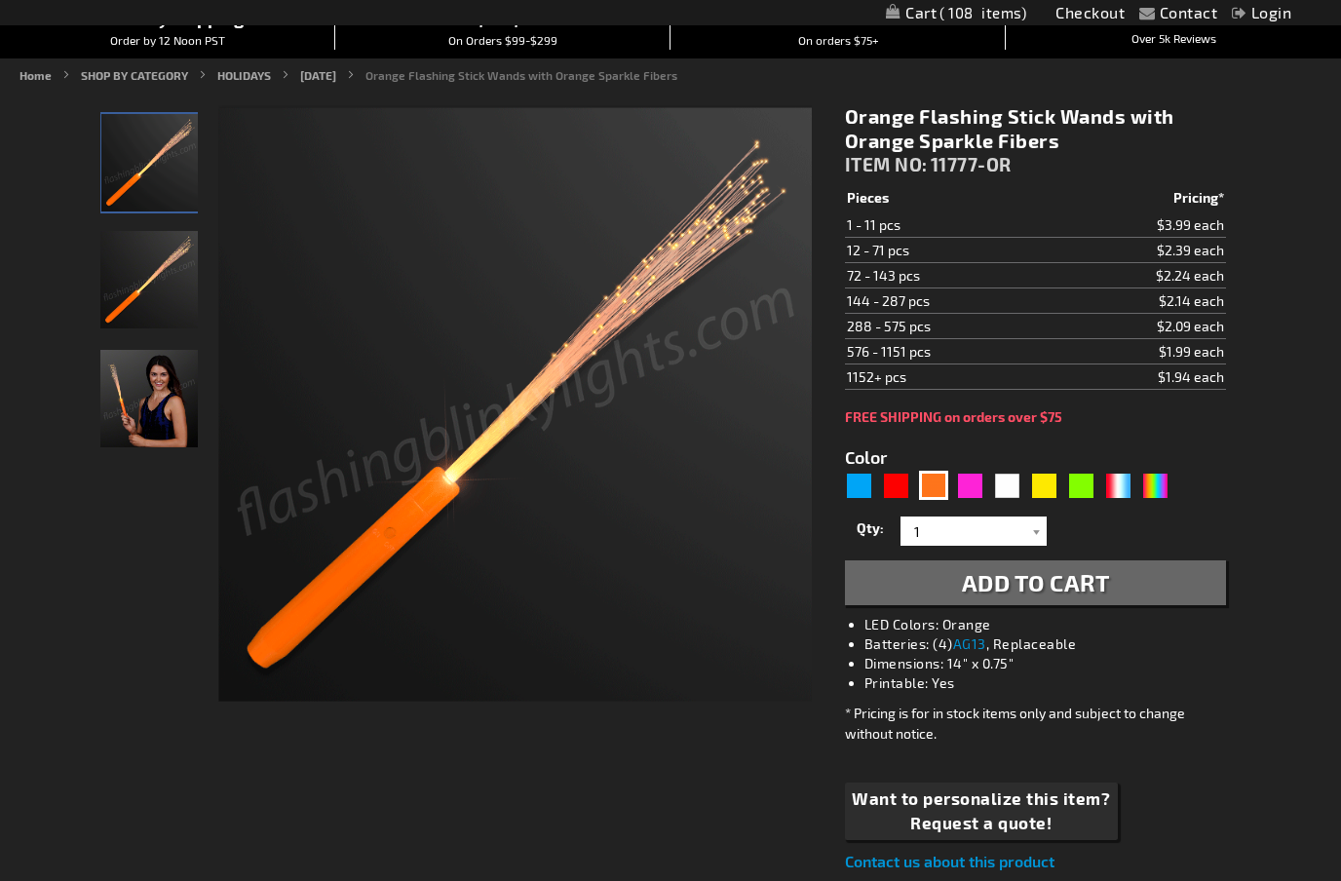
scroll to position [199, 0]
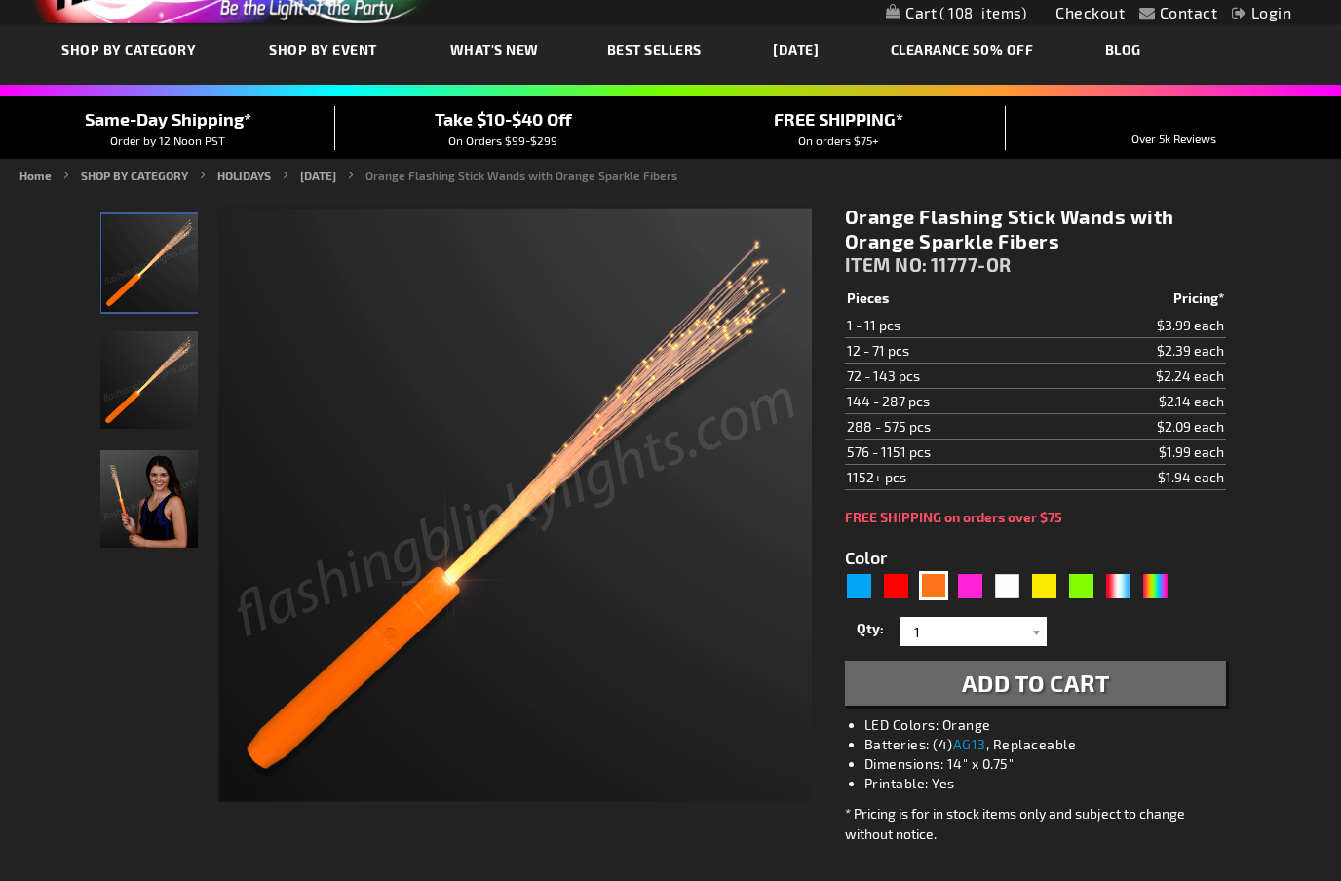
scroll to position [0, 0]
